Goal: Task Accomplishment & Management: Manage account settings

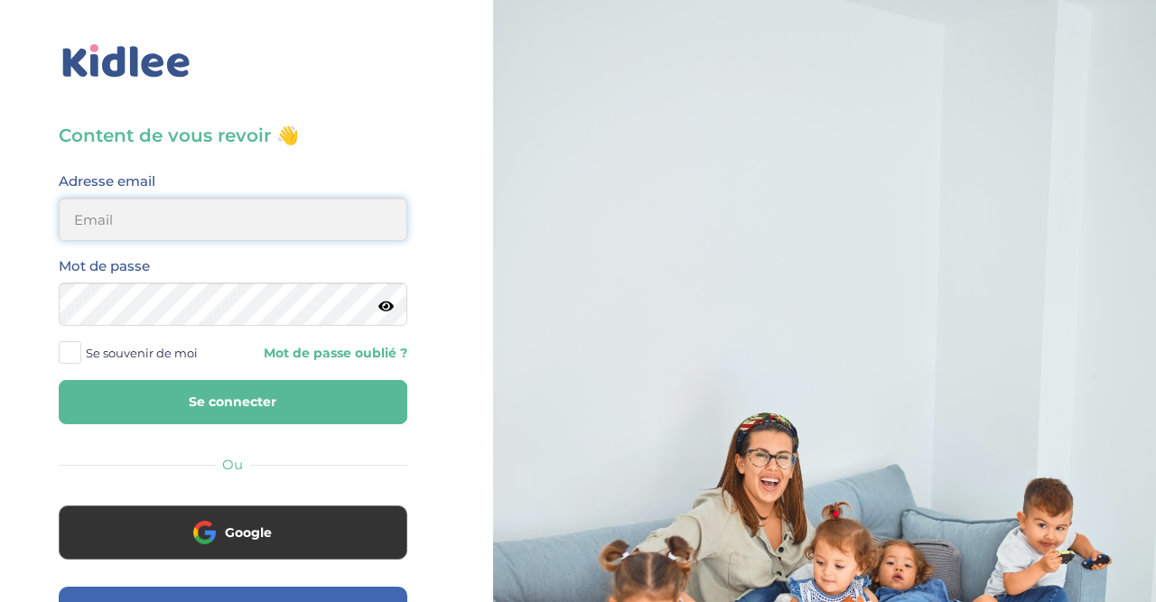
click at [204, 229] on input "email" at bounding box center [233, 219] width 349 height 43
type input "[EMAIL_ADDRESS][DOMAIN_NAME]"
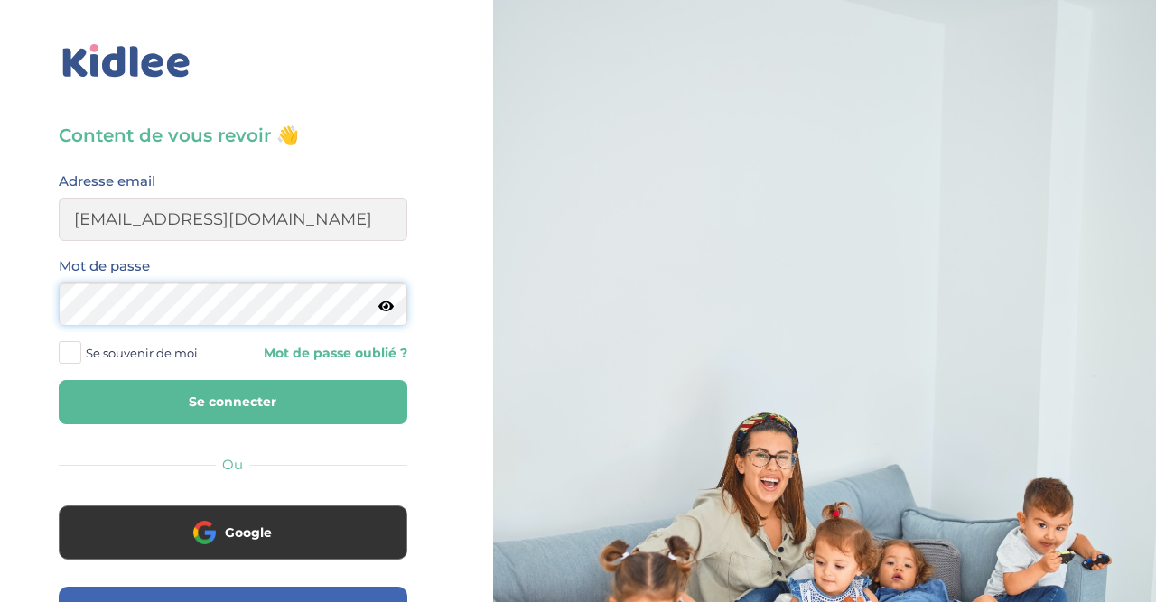
click at [59, 380] on button "Se connecter" at bounding box center [233, 402] width 349 height 44
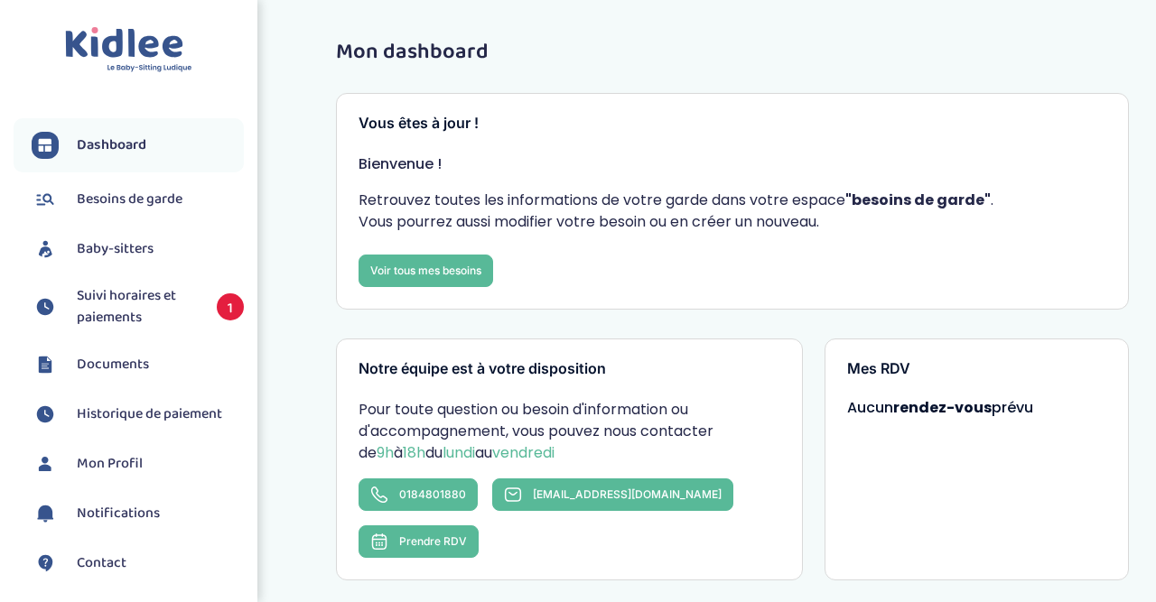
click at [135, 300] on span "Suivi horaires et paiements" at bounding box center [138, 306] width 122 height 43
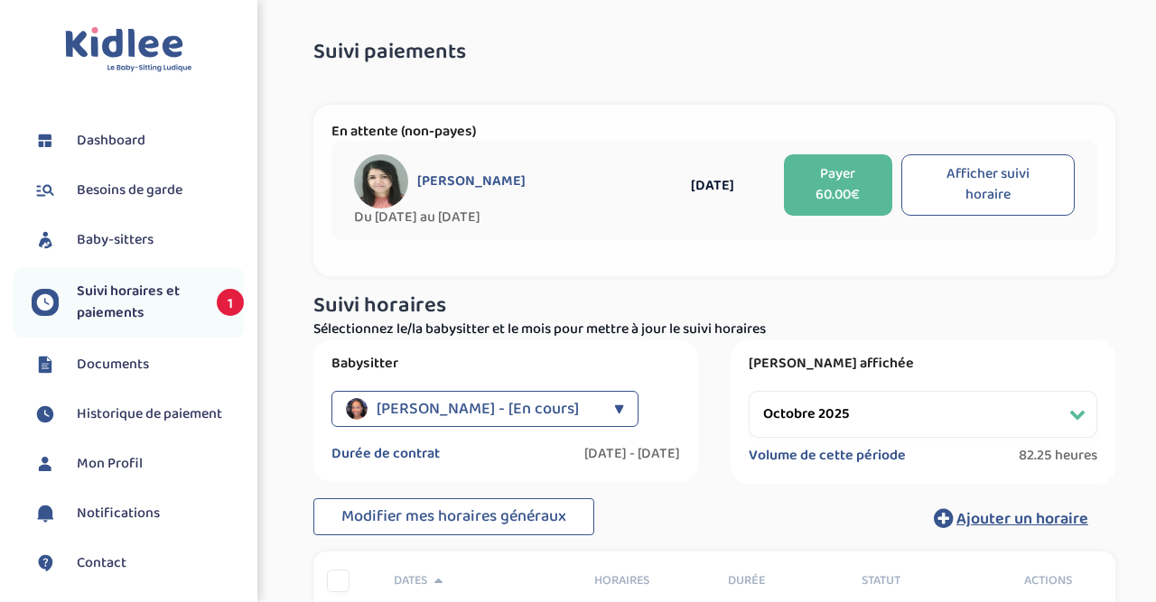
select select "octobre 2025"
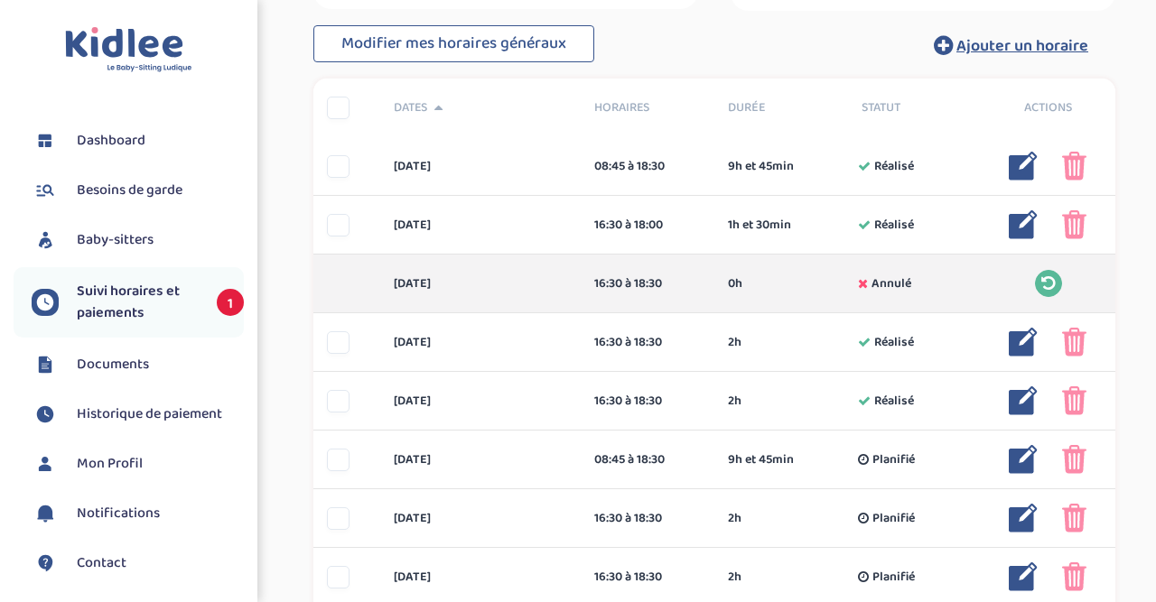
scroll to position [477, 0]
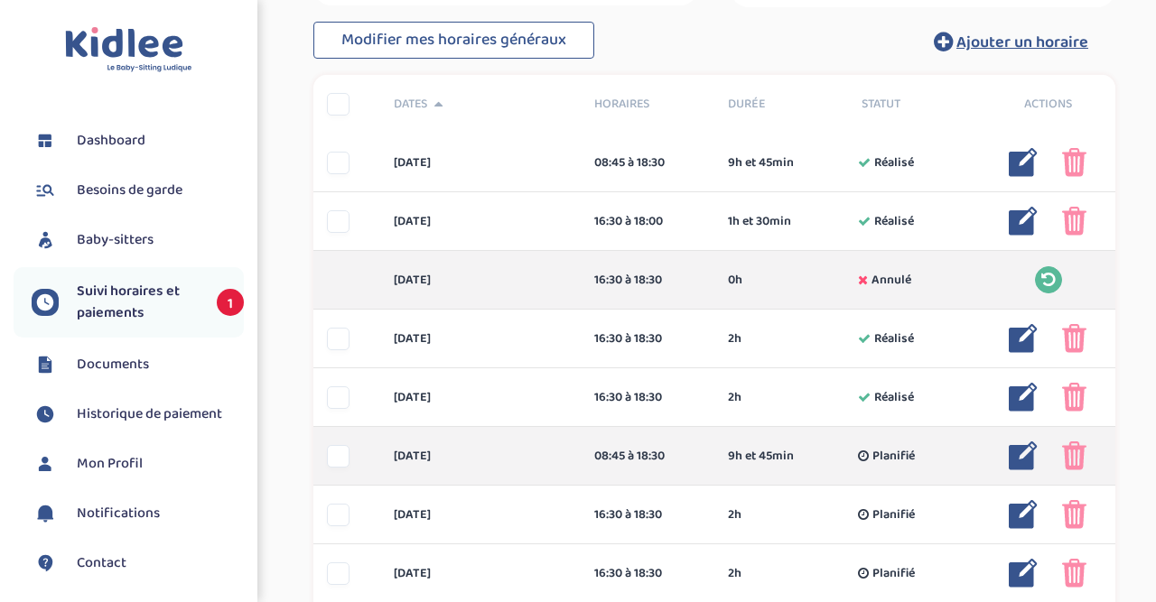
click at [1030, 458] on img at bounding box center [1023, 456] width 29 height 29
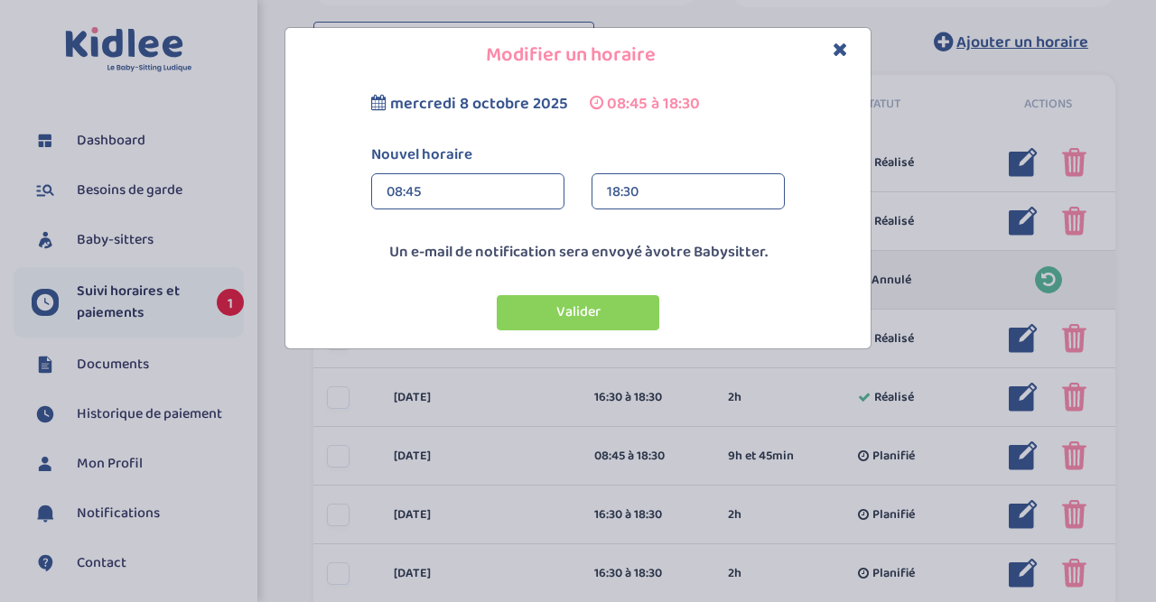
click at [548, 182] on div "08:45" at bounding box center [468, 192] width 163 height 36
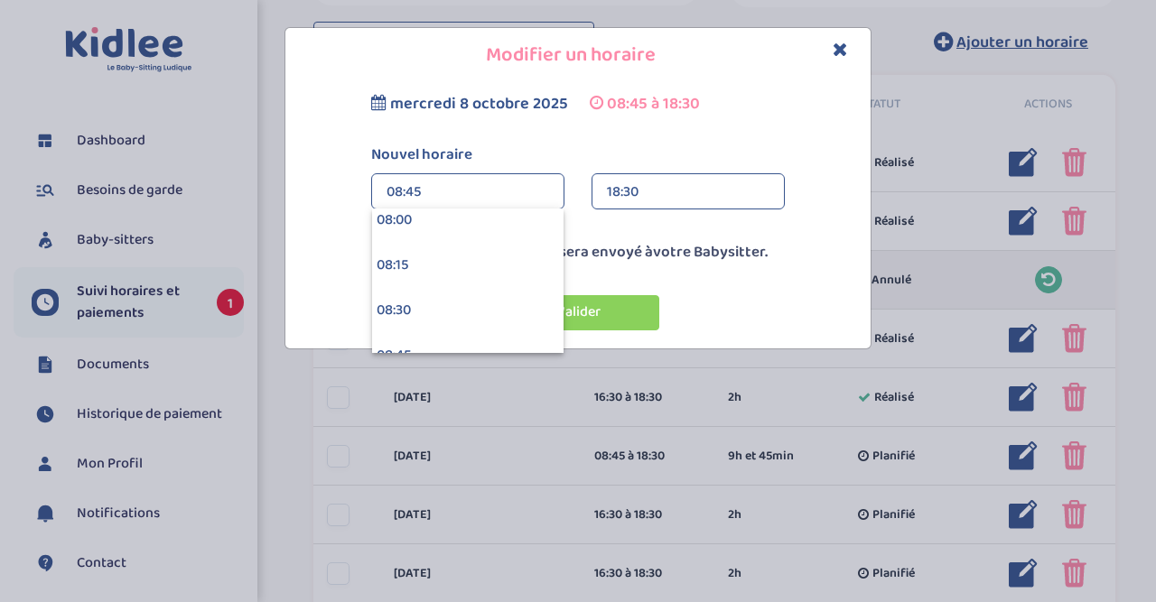
scroll to position [1526, 0]
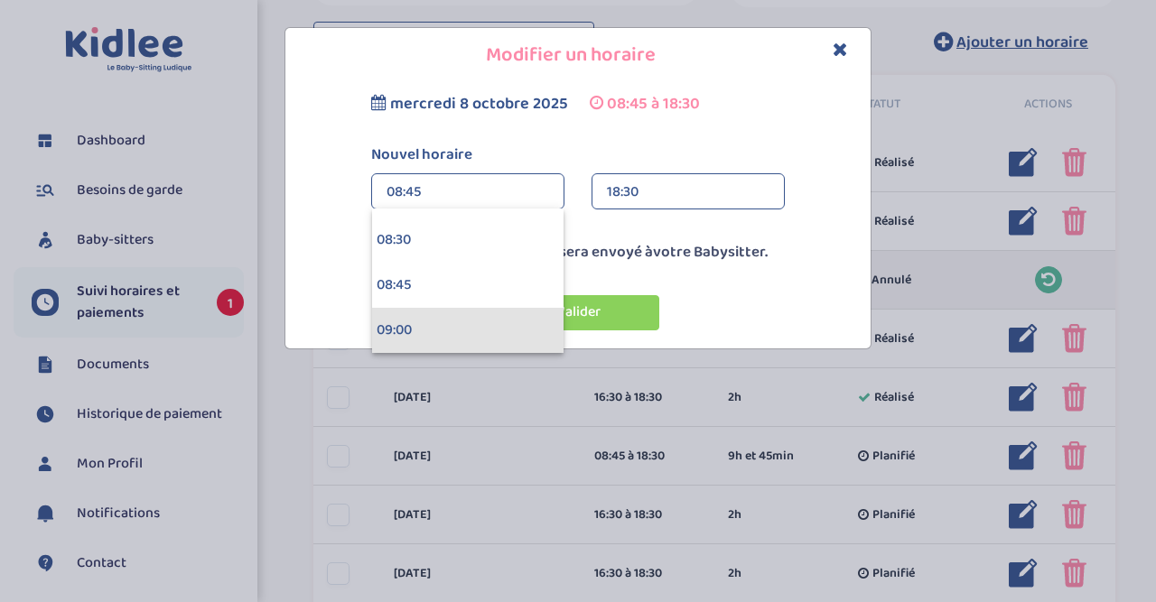
click at [517, 333] on div "09:00" at bounding box center [467, 330] width 191 height 45
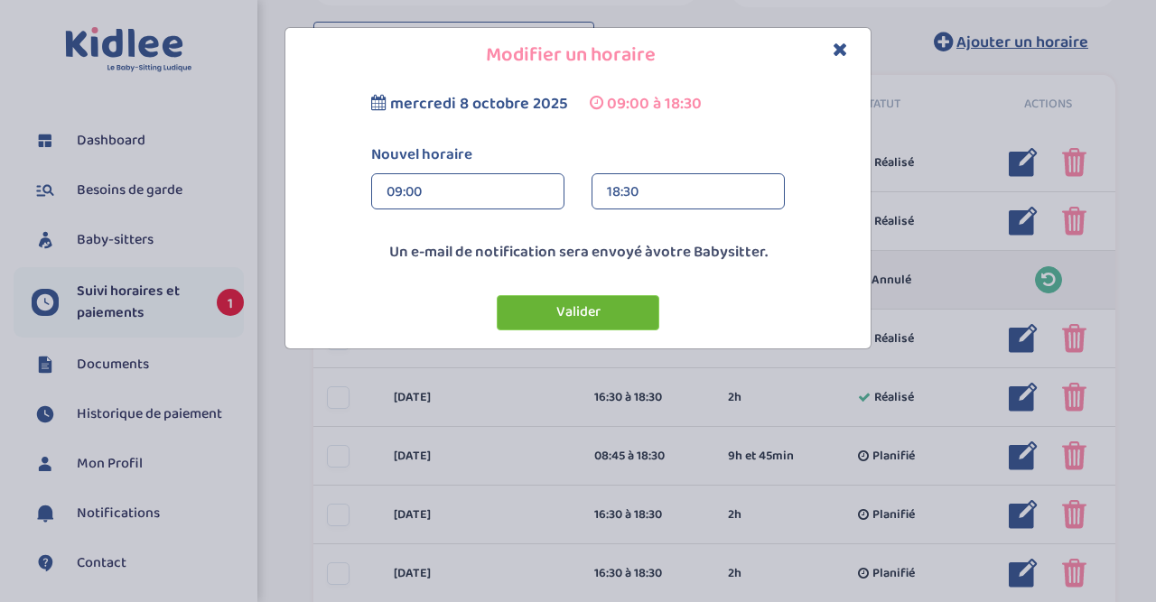
click at [584, 308] on button "Valider" at bounding box center [578, 312] width 163 height 35
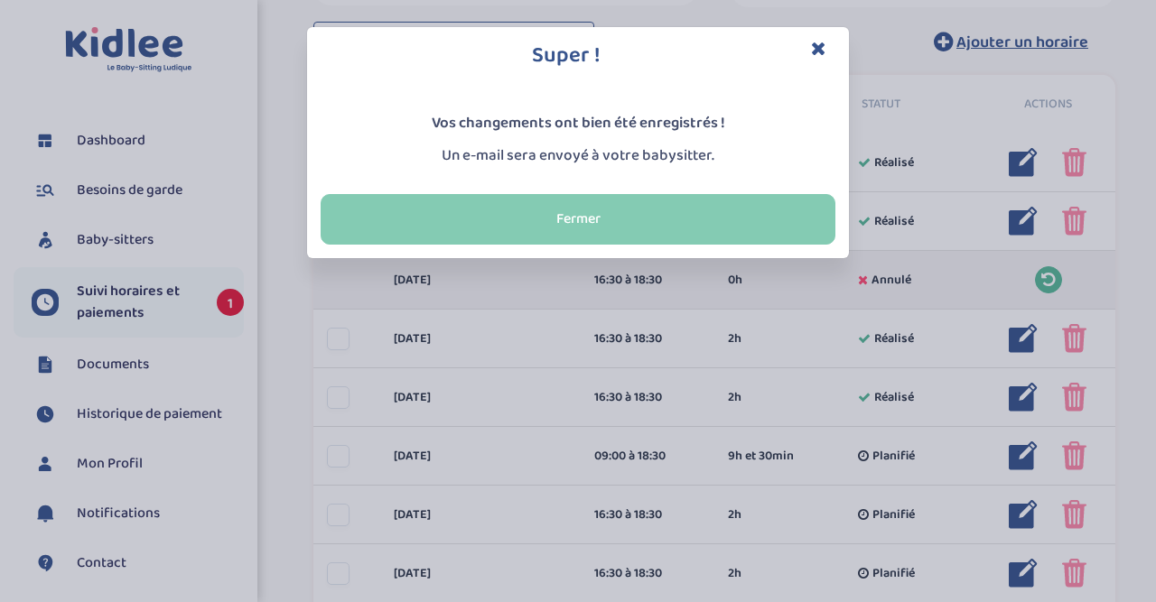
click at [684, 214] on button "Fermer" at bounding box center [578, 219] width 515 height 51
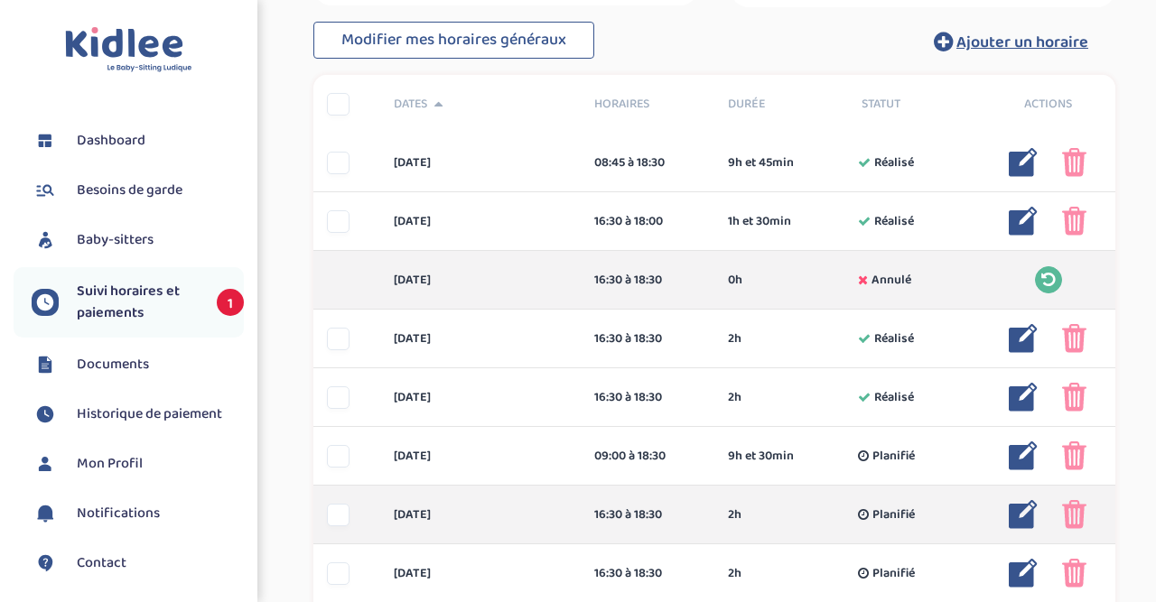
click at [1020, 513] on img at bounding box center [1023, 514] width 29 height 29
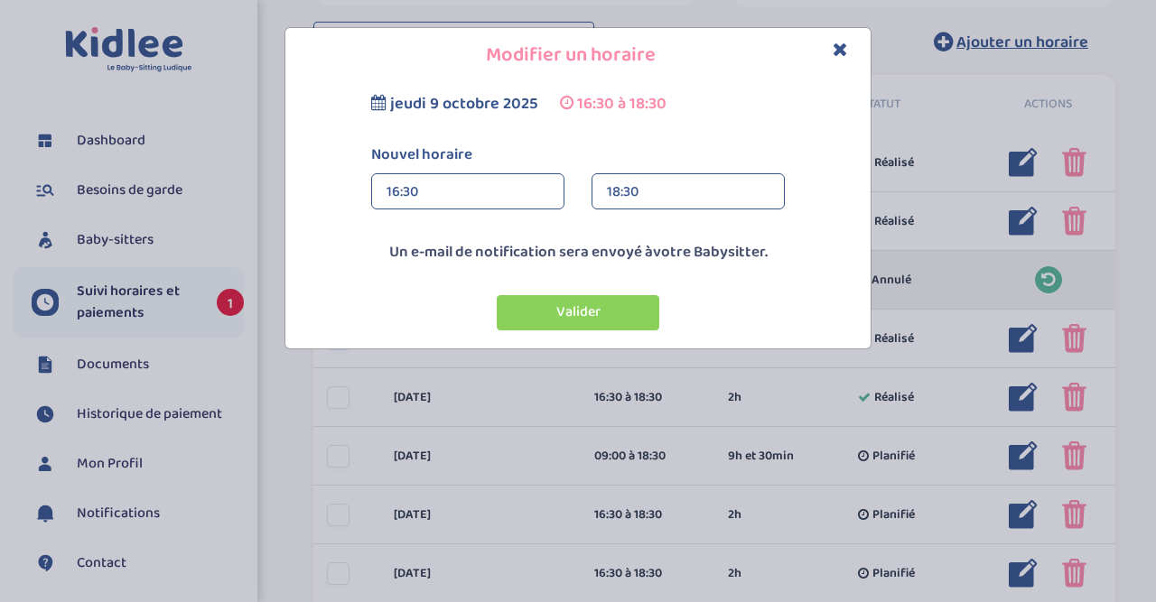
click at [694, 191] on div "18:30" at bounding box center [688, 192] width 163 height 36
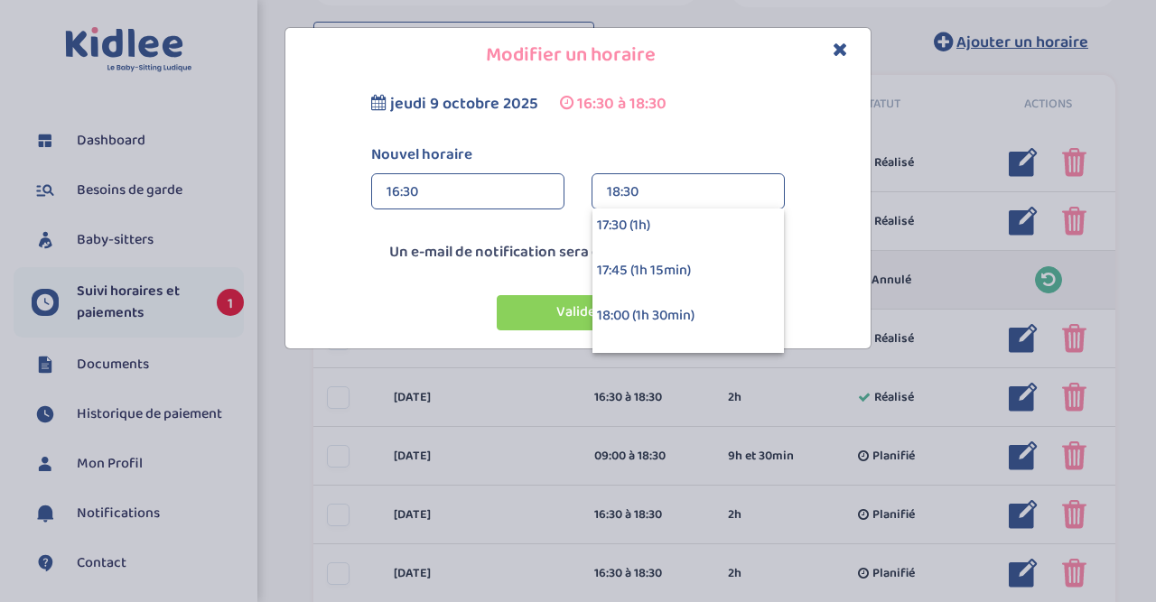
scroll to position [211, 0]
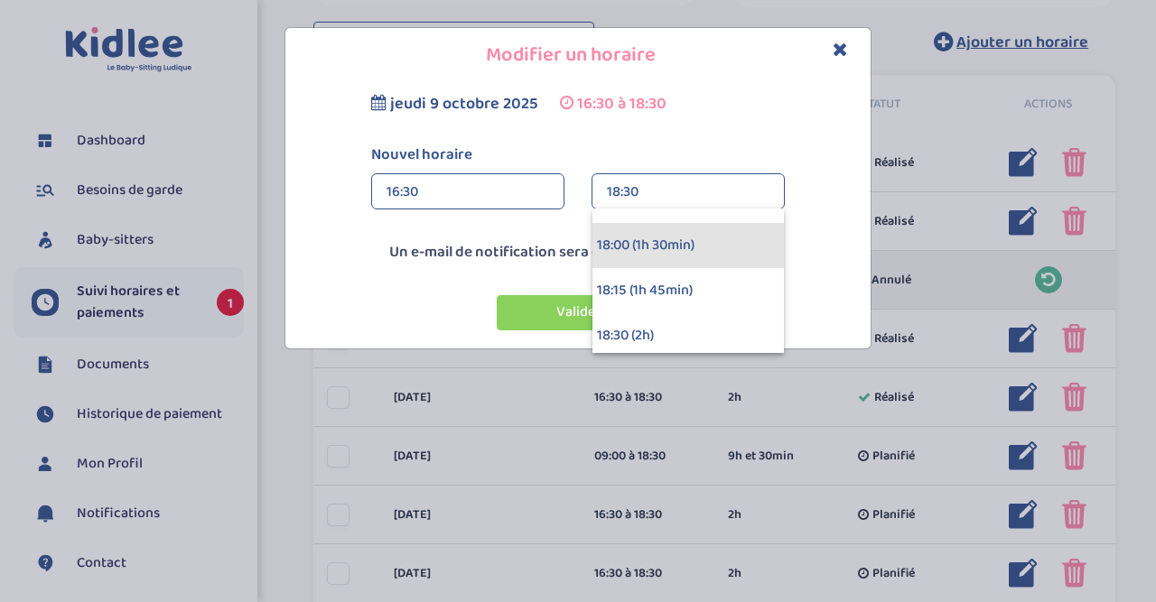
click at [722, 245] on div "18:00 (1h 30min)" at bounding box center [688, 245] width 191 height 45
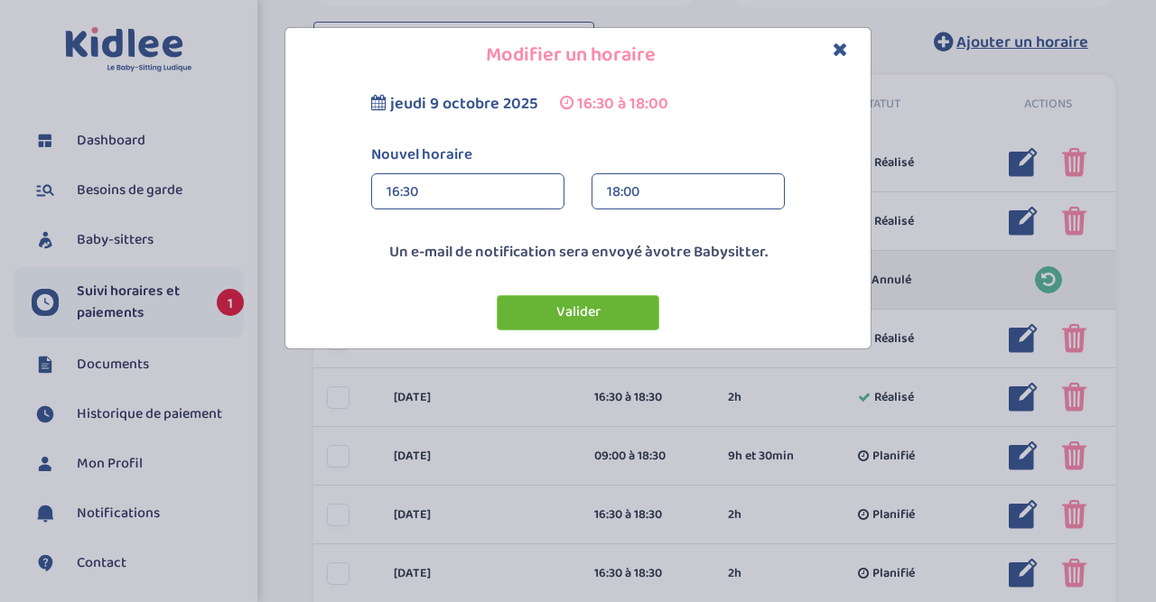
click at [585, 312] on button "Valider" at bounding box center [578, 312] width 163 height 35
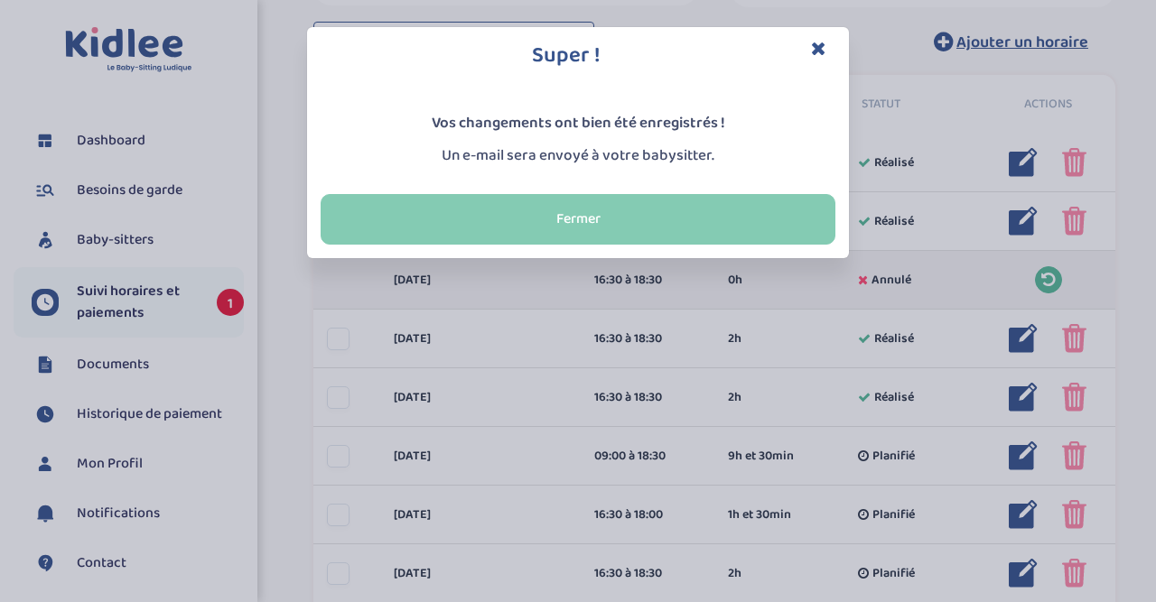
click at [649, 230] on button "Fermer" at bounding box center [578, 219] width 515 height 51
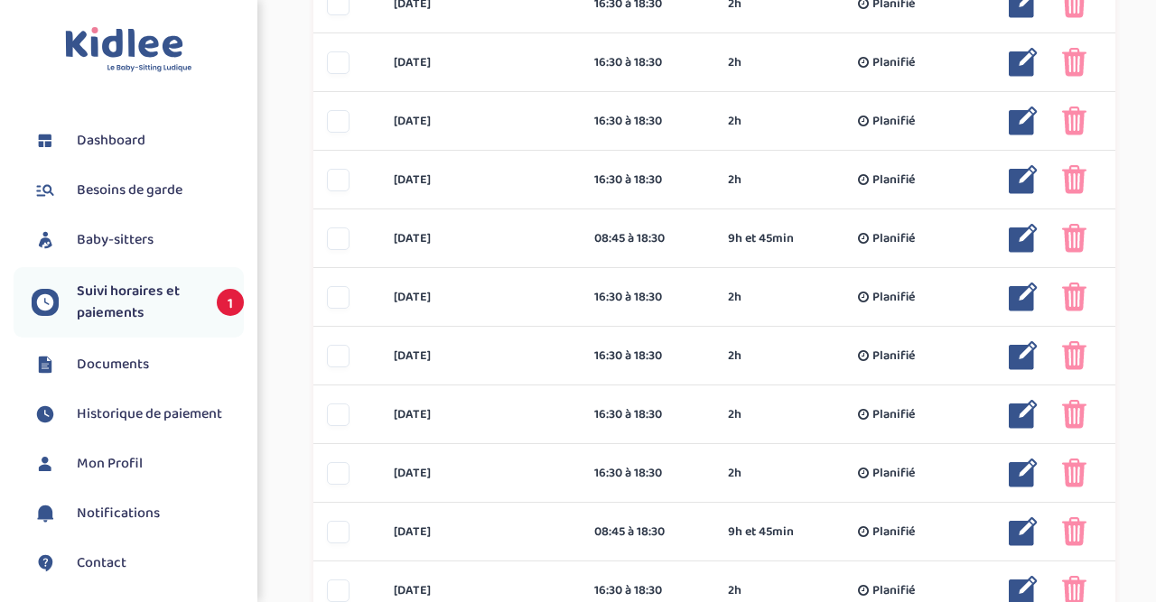
scroll to position [1291, 0]
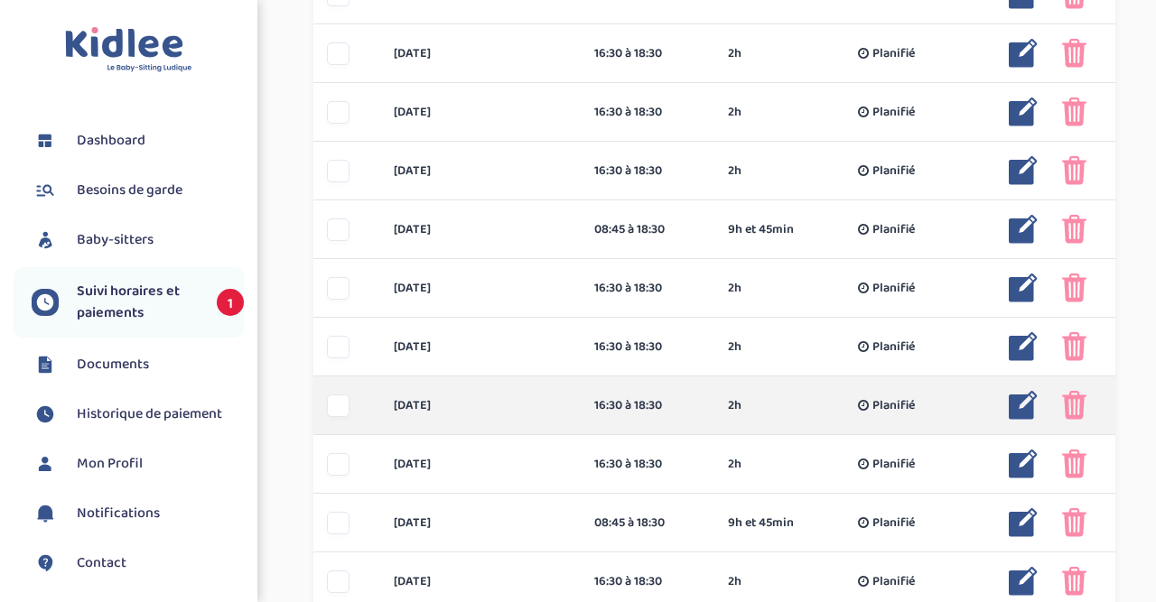
click at [345, 408] on div at bounding box center [338, 406] width 23 height 23
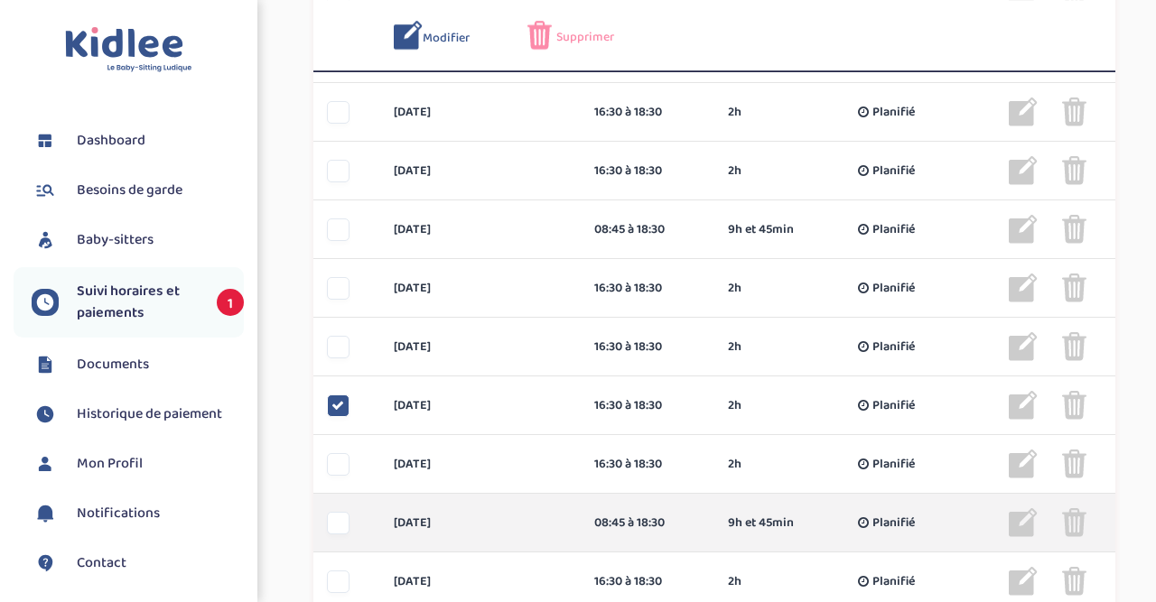
scroll to position [1358, 0]
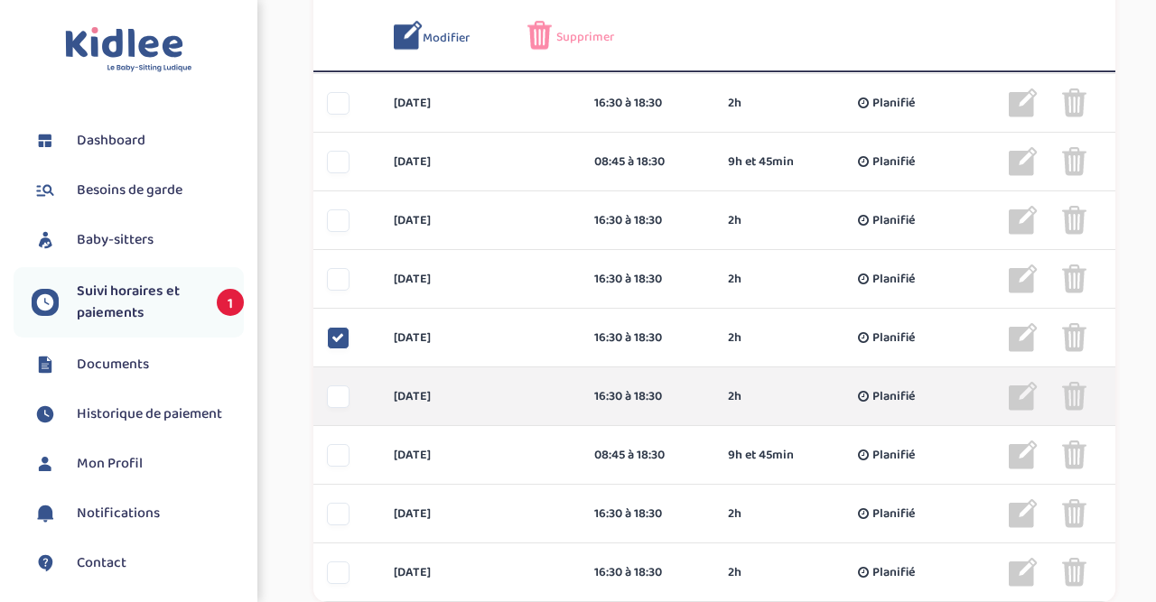
click at [333, 389] on div at bounding box center [338, 397] width 23 height 23
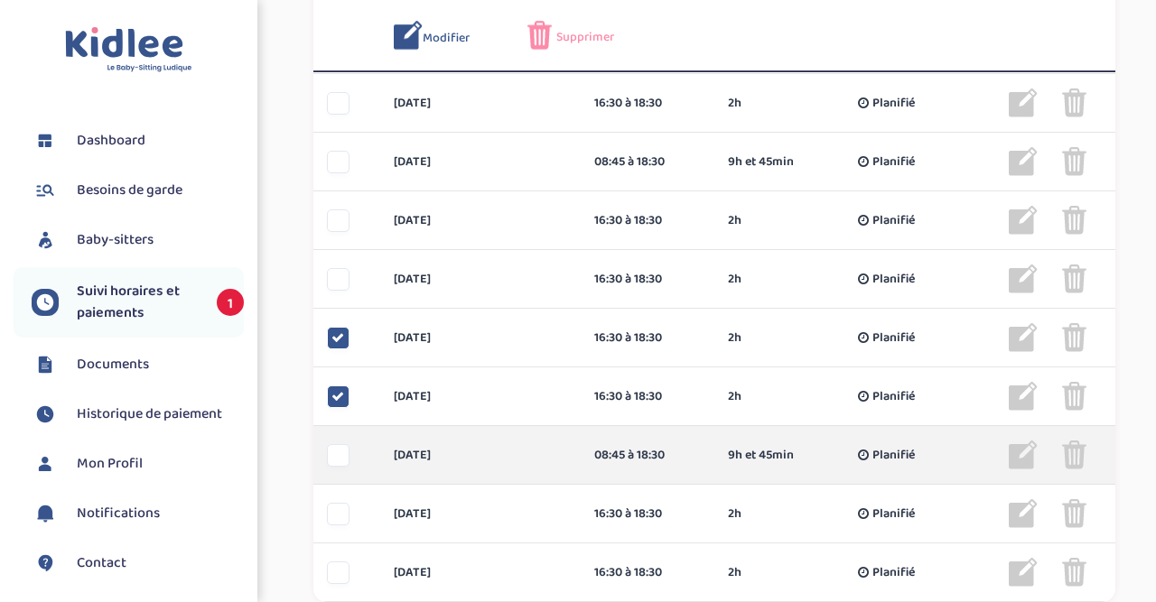
click at [339, 459] on div at bounding box center [338, 455] width 23 height 23
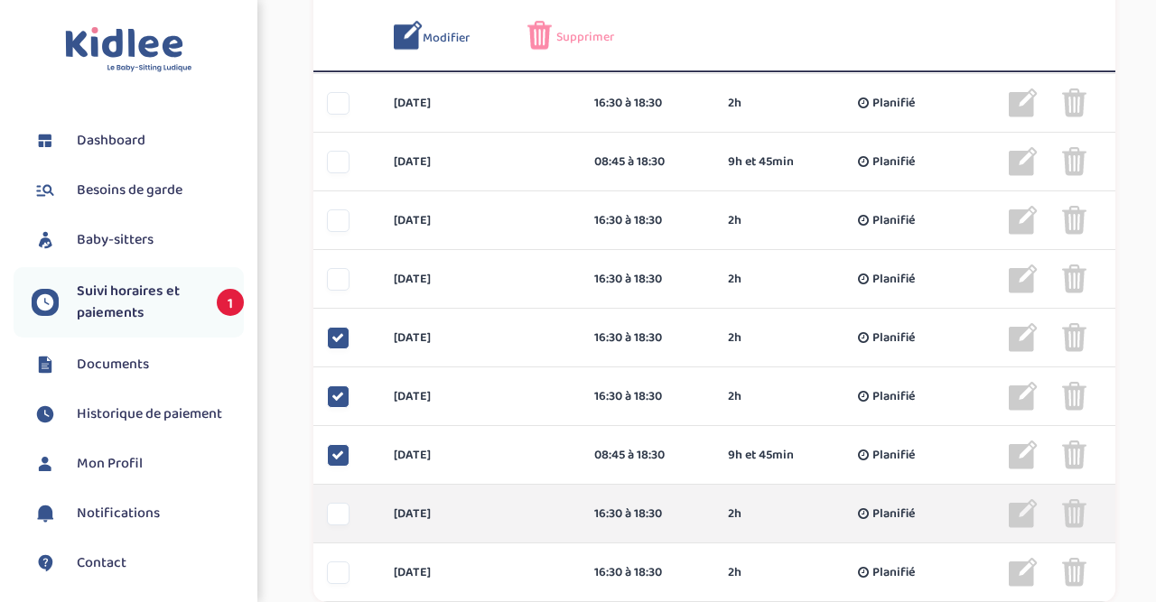
click at [345, 513] on div at bounding box center [338, 514] width 23 height 23
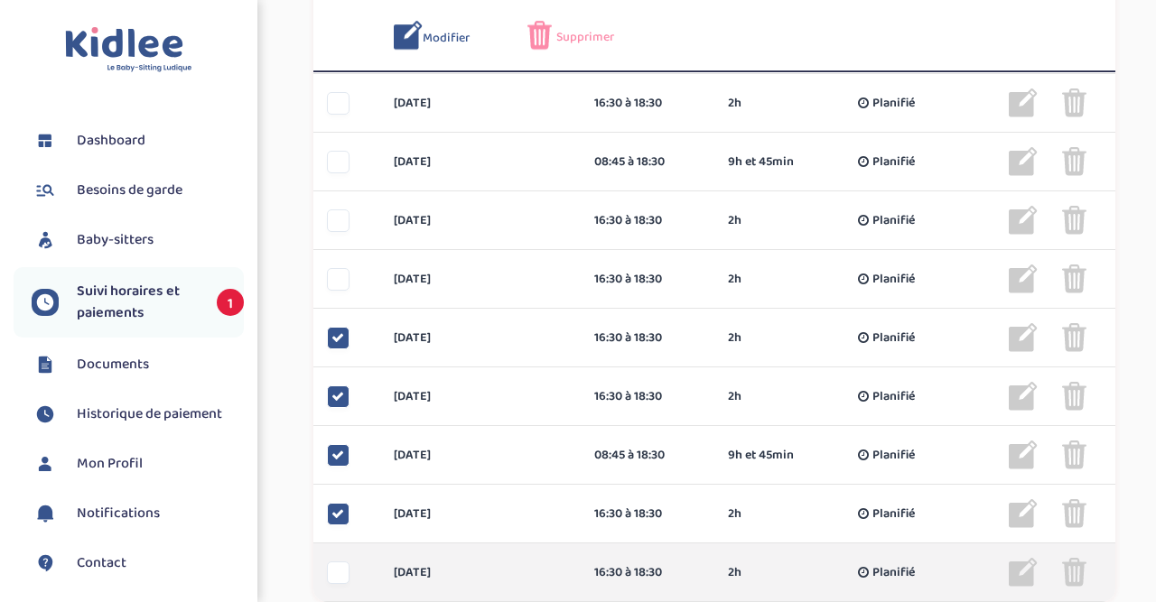
click at [341, 580] on div at bounding box center [338, 573] width 23 height 23
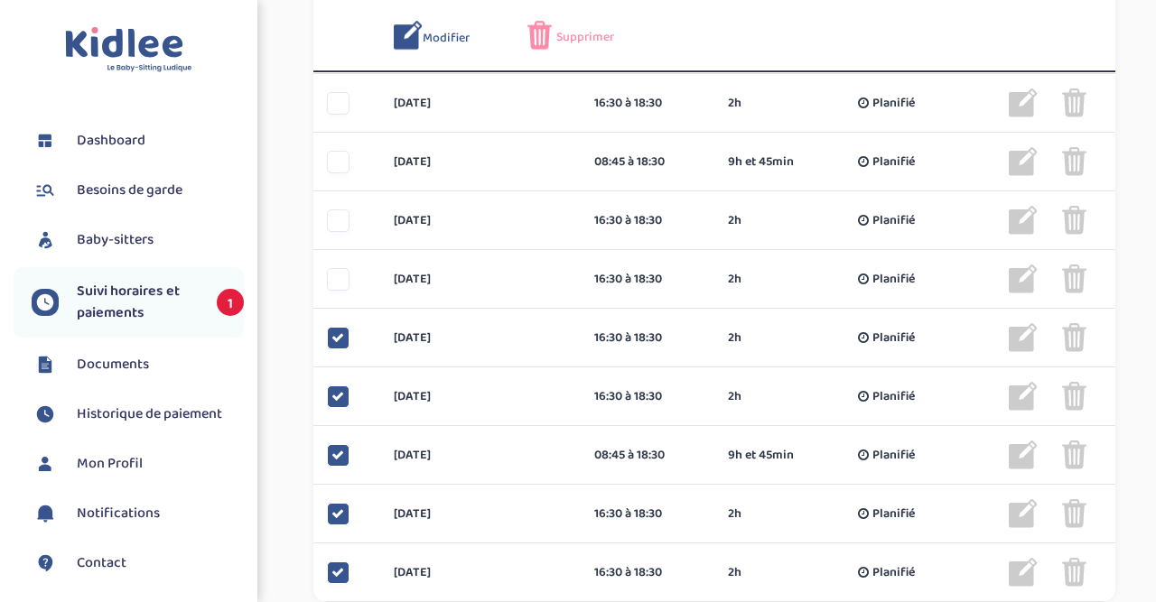
scroll to position [1521, 0]
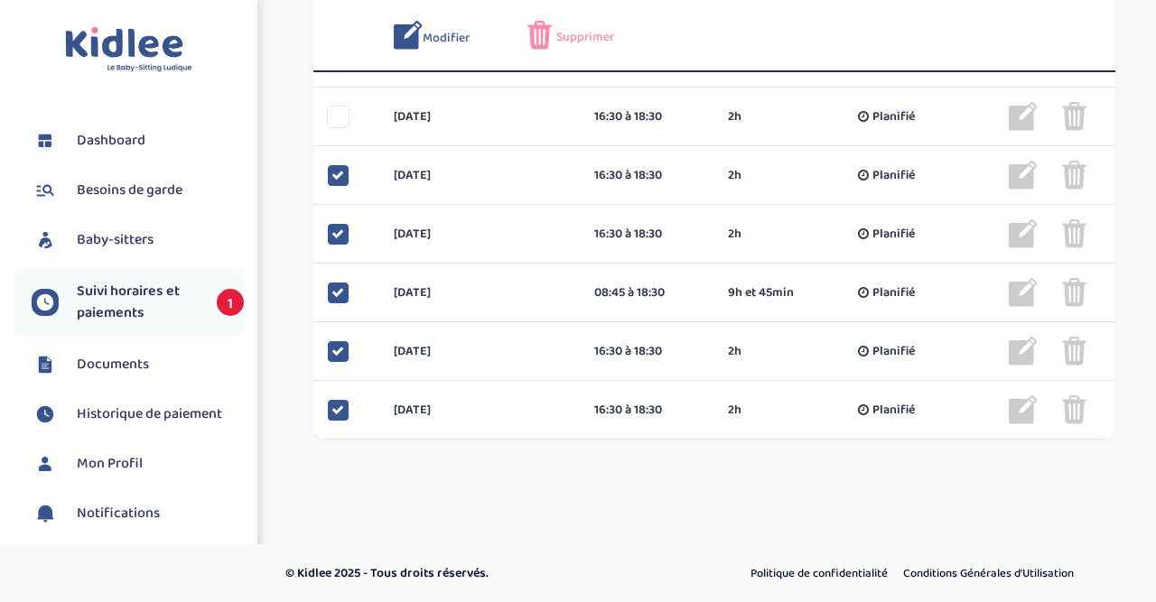
click at [565, 37] on span "Supprimer" at bounding box center [585, 37] width 58 height 19
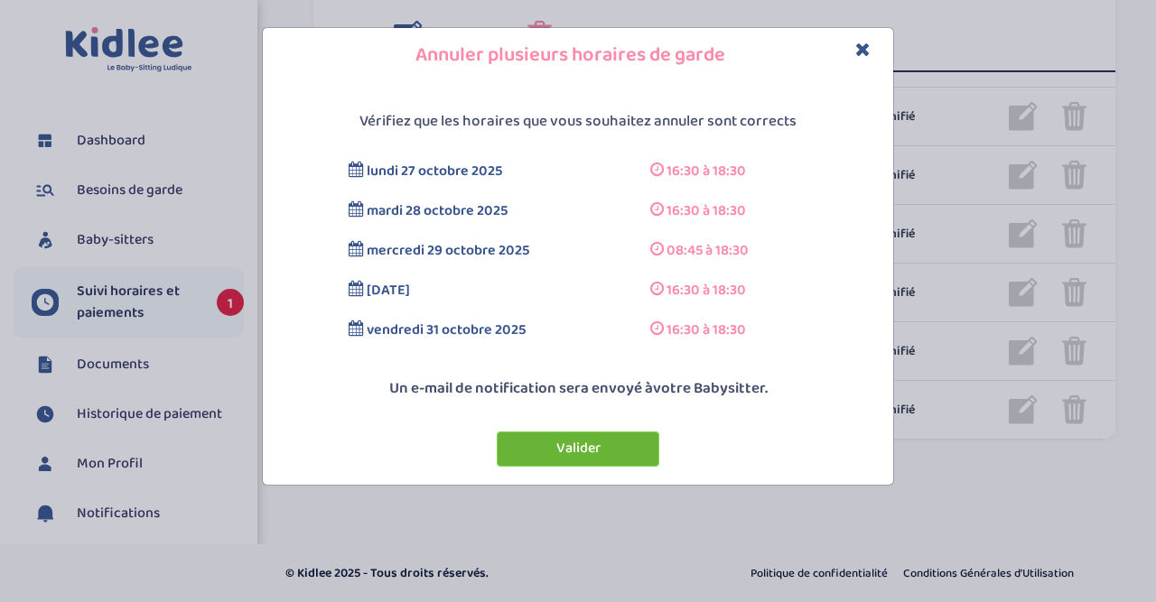
click at [601, 444] on button "Valider" at bounding box center [578, 449] width 163 height 35
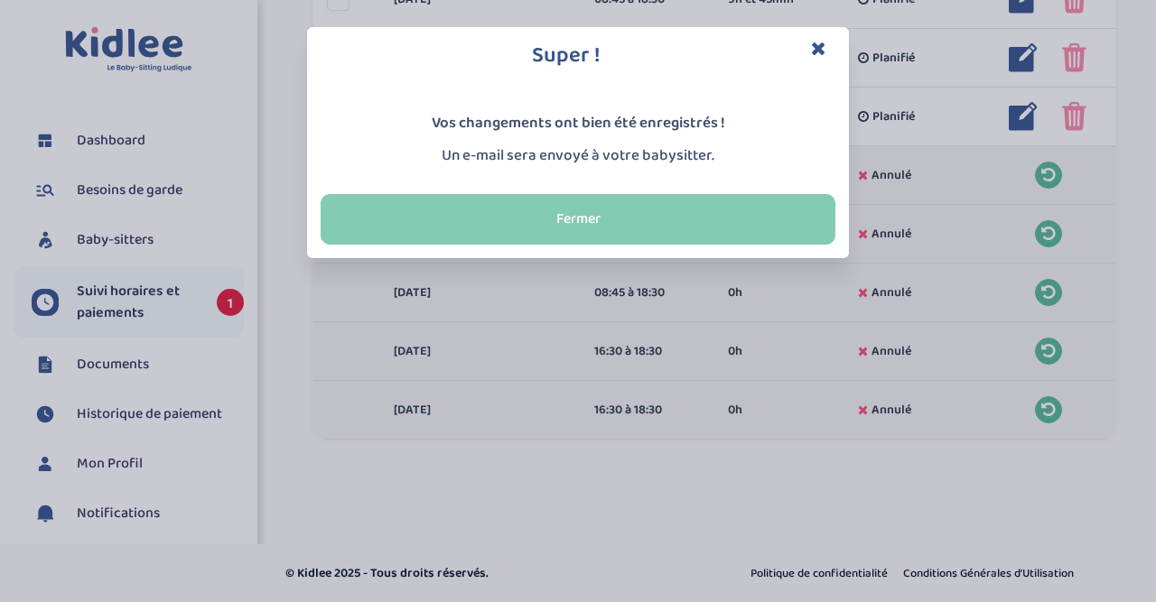
click at [613, 221] on button "Fermer" at bounding box center [578, 219] width 515 height 51
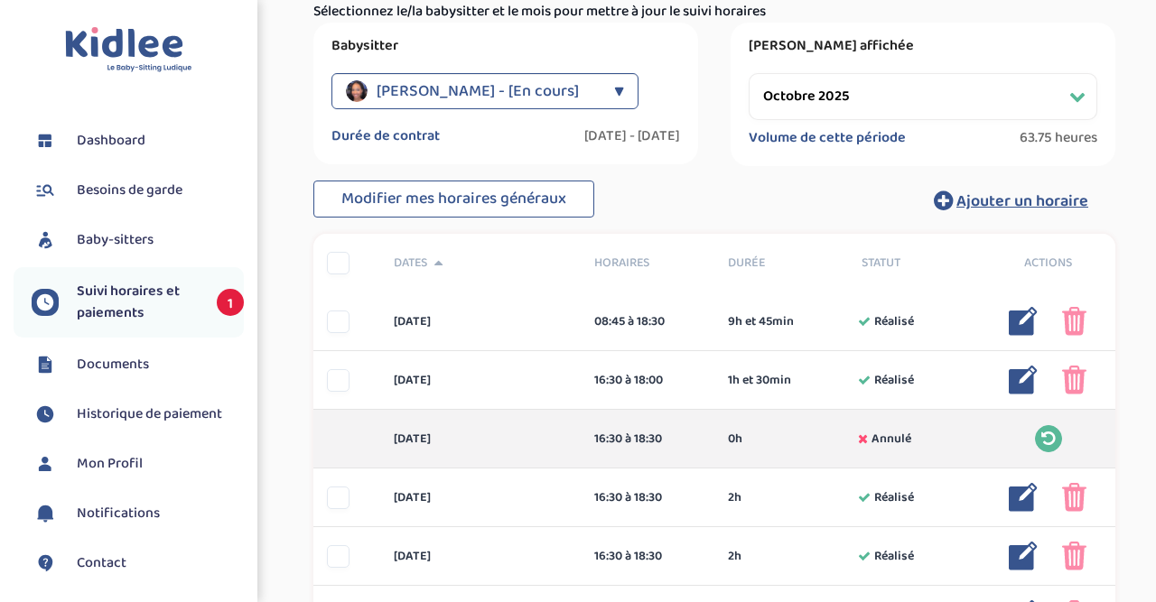
scroll to position [0, 0]
